Goal: Find specific page/section

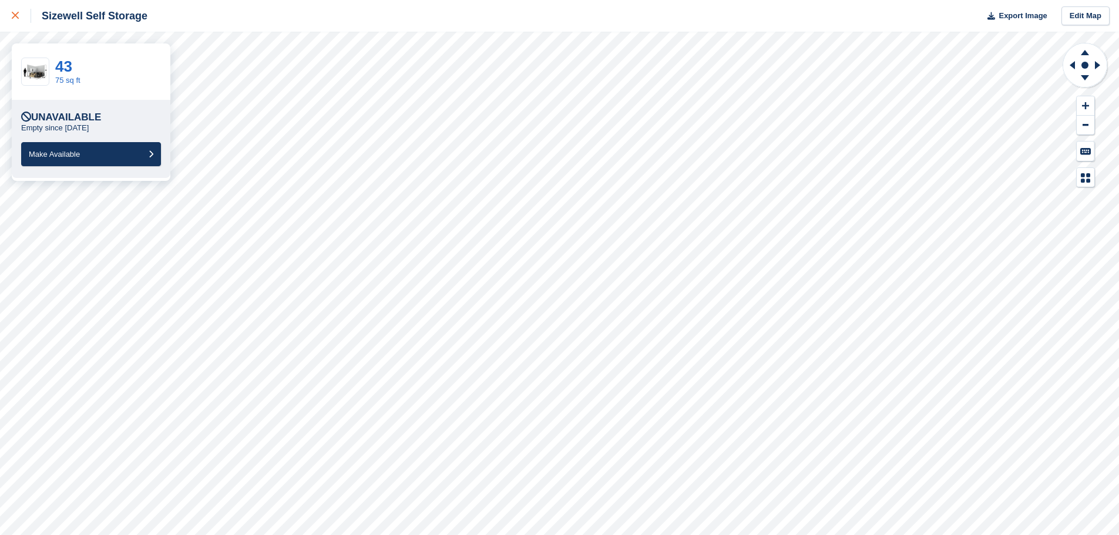
click at [22, 18] on div at bounding box center [21, 16] width 19 height 14
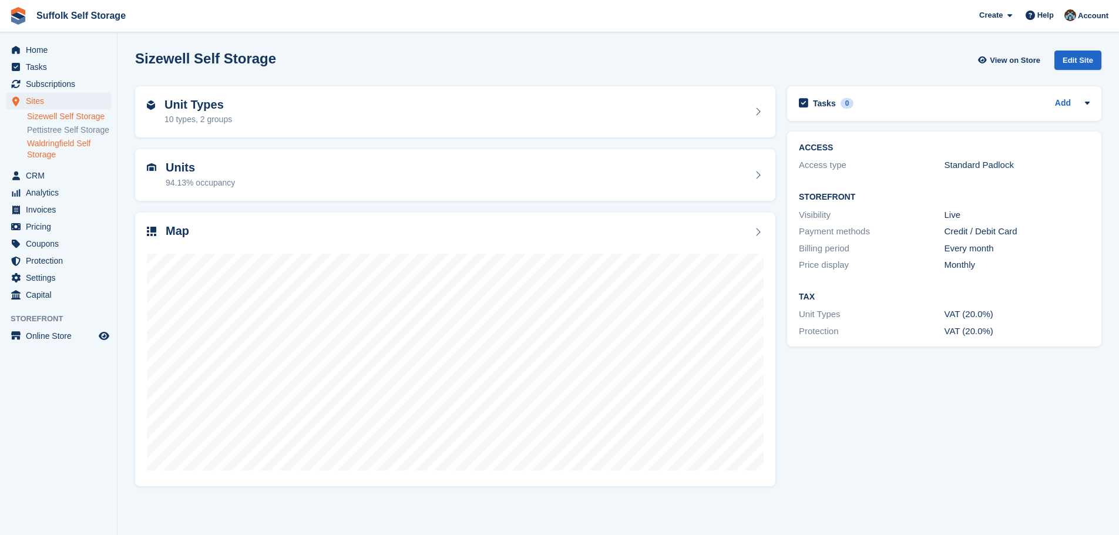
click at [43, 144] on link "Waldringfield Self Storage" at bounding box center [69, 149] width 84 height 22
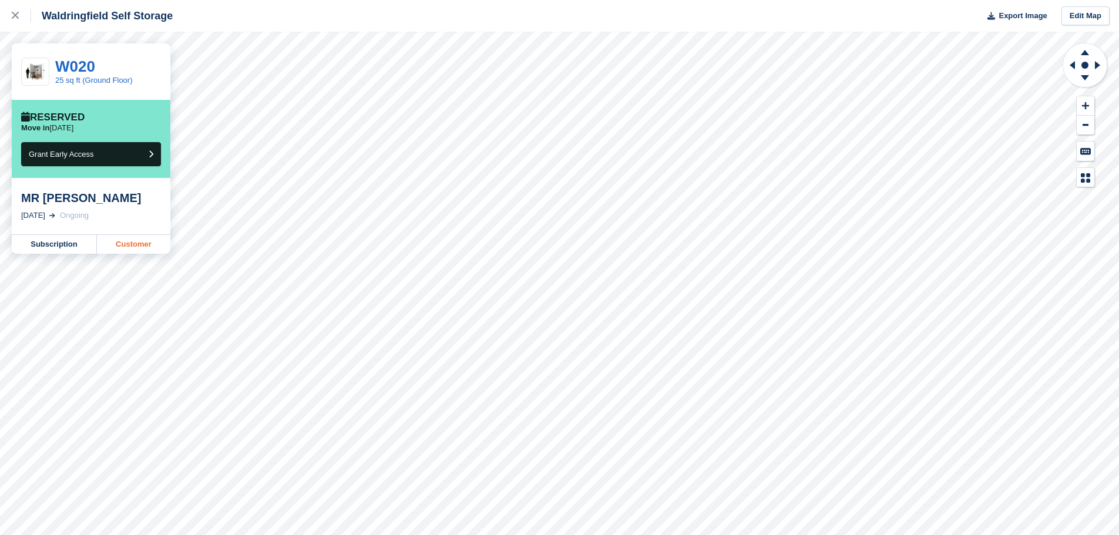
click at [126, 244] on link "Customer" at bounding box center [133, 244] width 73 height 19
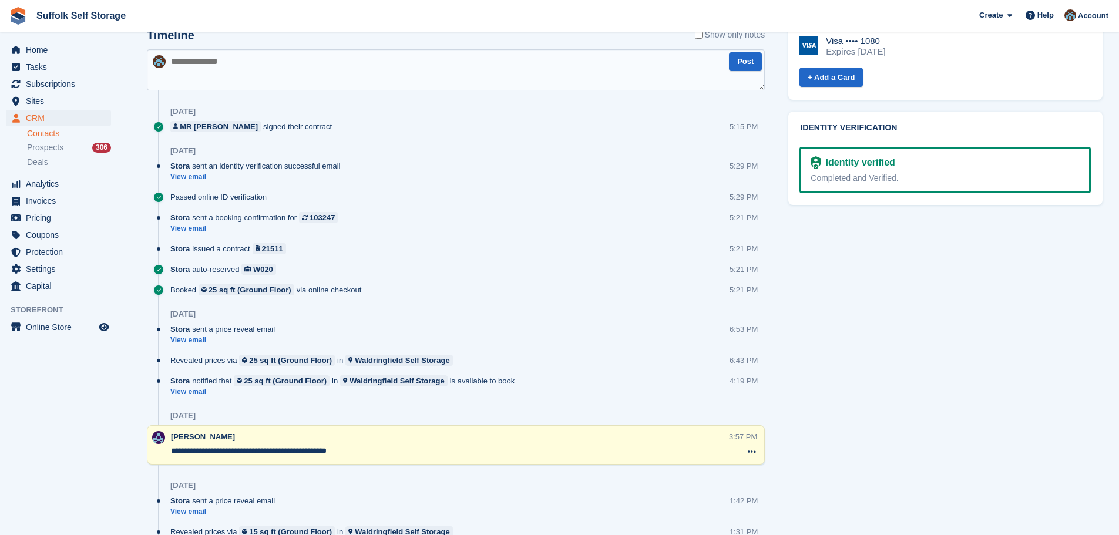
scroll to position [587, 0]
